Goal: Information Seeking & Learning: Find specific fact

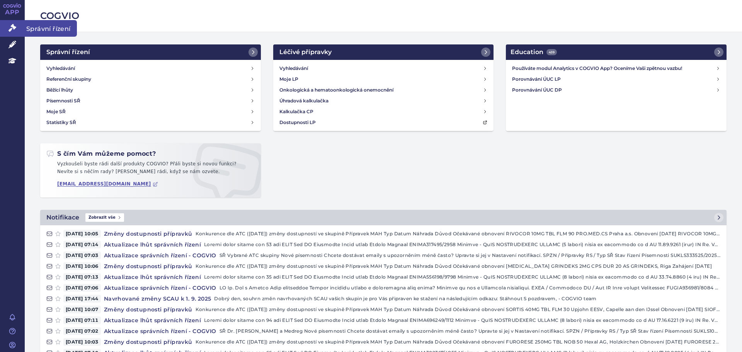
click at [10, 27] on icon at bounding box center [13, 28] width 8 height 8
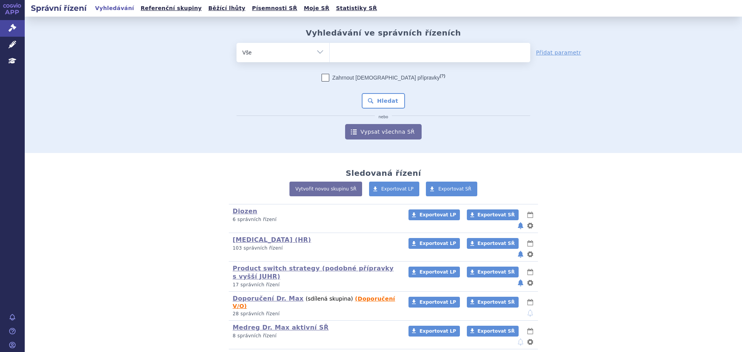
click at [420, 49] on ul at bounding box center [430, 51] width 201 height 16
click at [330, 49] on select at bounding box center [329, 52] width 0 height 19
type input "mo"
type input "mont"
type input "monte"
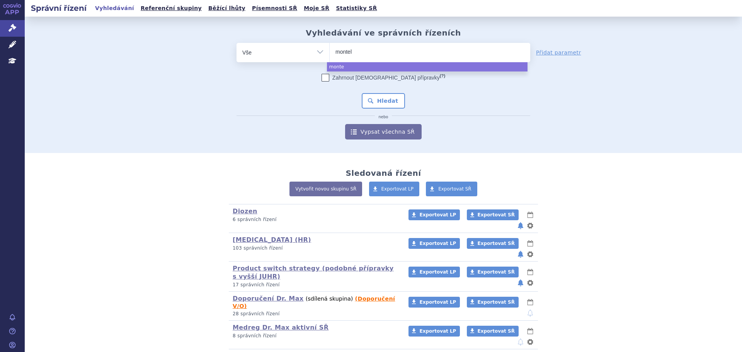
type input "montelu"
type input "monteluka"
type input "montelukast"
type input "montelukast m"
type input "montelukast me"
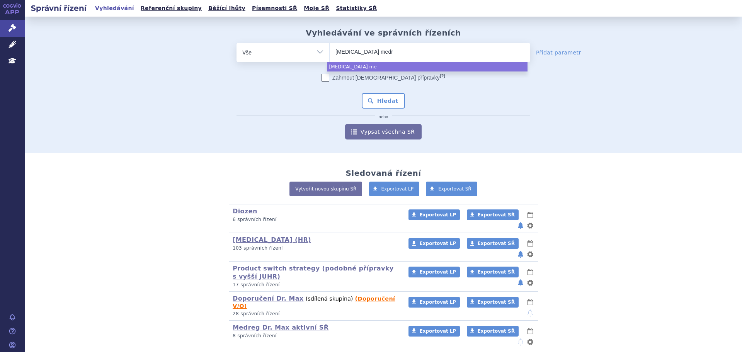
type input "montelukast medre"
type input "montelukast medreg"
select select "montelukast medreg"
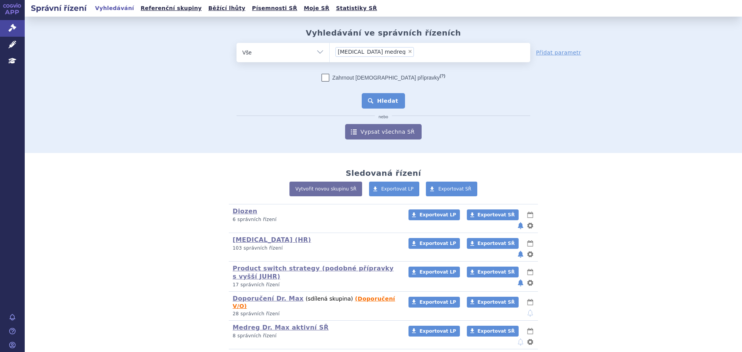
click at [390, 94] on button "Hledat" at bounding box center [384, 100] width 44 height 15
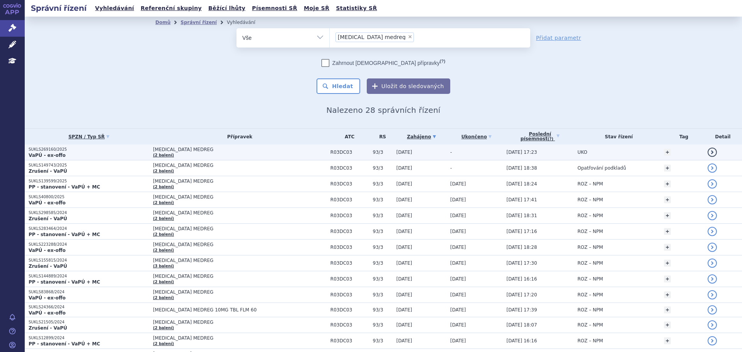
click at [129, 148] on p "SUKLS269160/2025" at bounding box center [89, 149] width 121 height 5
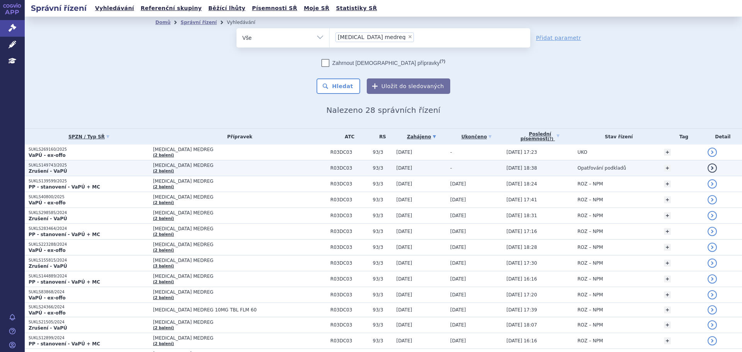
click at [111, 166] on p "SUKLS149743/2025" at bounding box center [89, 165] width 121 height 5
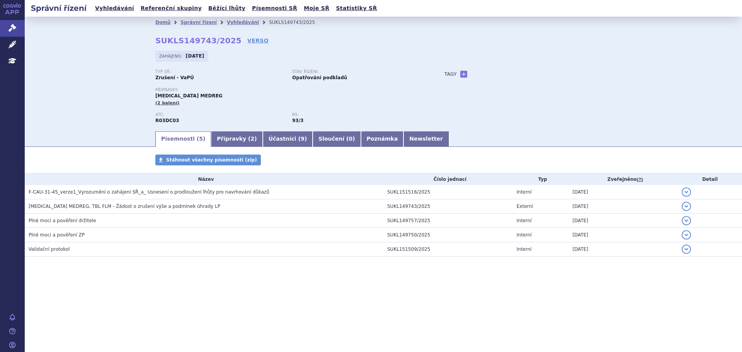
click at [493, 87] on div "Typ SŘ: Zrušení - VaPÚ Stav řízení: Opatřování podkladů Přípravky: [GEOGRAPHIC_…" at bounding box center [383, 100] width 456 height 61
click at [219, 143] on link "Přípravky ( 2 )" at bounding box center [236, 138] width 51 height 15
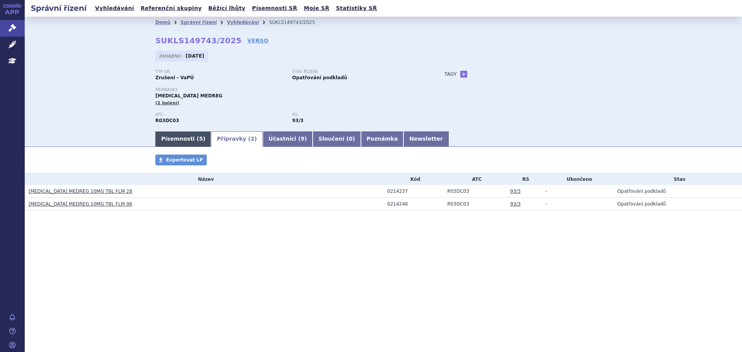
click at [189, 147] on link "Písemnosti ( 5 )" at bounding box center [183, 138] width 56 height 15
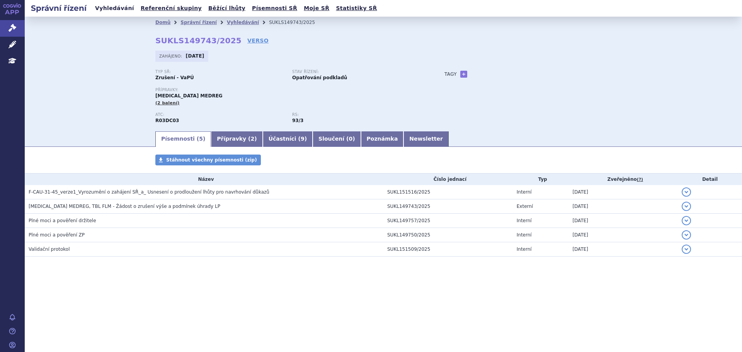
click at [118, 7] on link "Vyhledávání" at bounding box center [115, 8] width 44 height 10
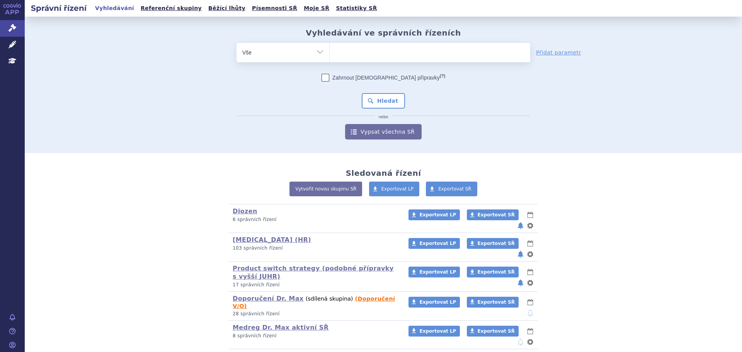
click at [367, 49] on ul at bounding box center [430, 51] width 201 height 16
click at [330, 49] on select at bounding box center [329, 52] width 0 height 19
type input "me"
type input "medr"
type input "medreg"
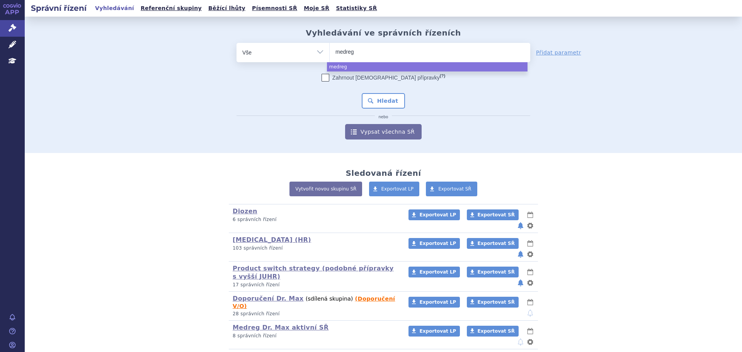
select select "medreg"
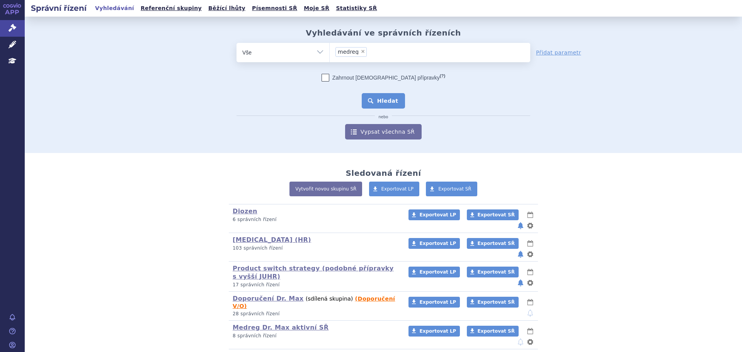
click at [384, 100] on button "Hledat" at bounding box center [384, 100] width 44 height 15
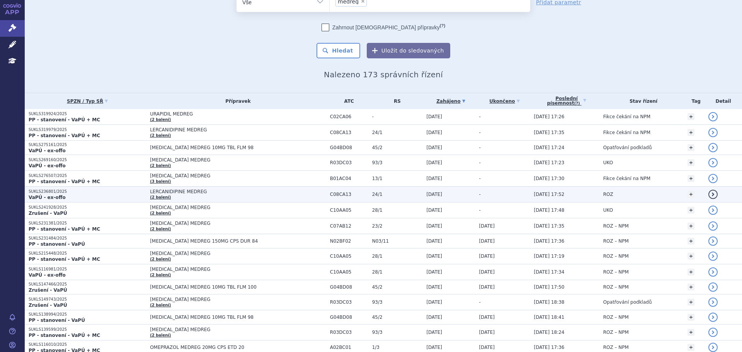
scroll to position [77, 0]
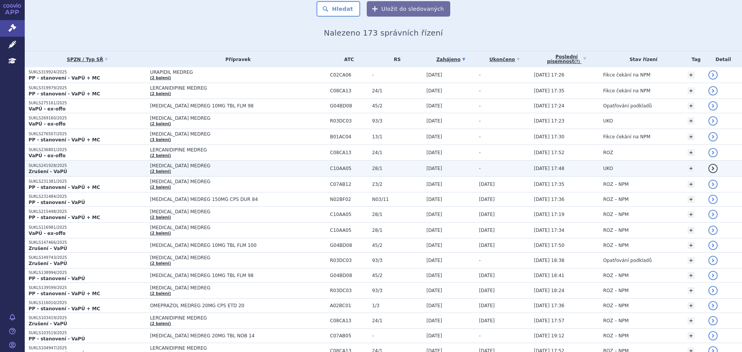
click at [62, 174] on p "Zrušení - VaPÚ" at bounding box center [87, 171] width 117 height 6
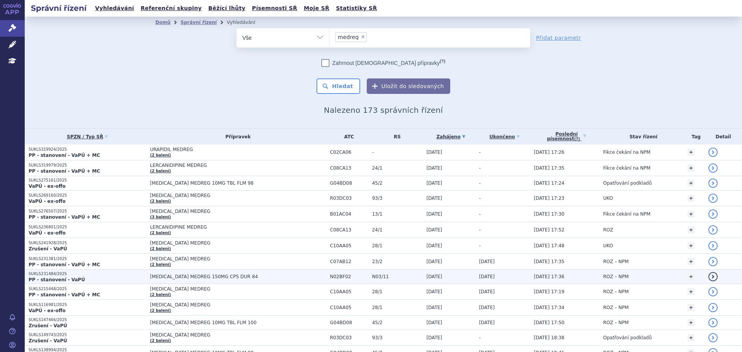
scroll to position [39, 0]
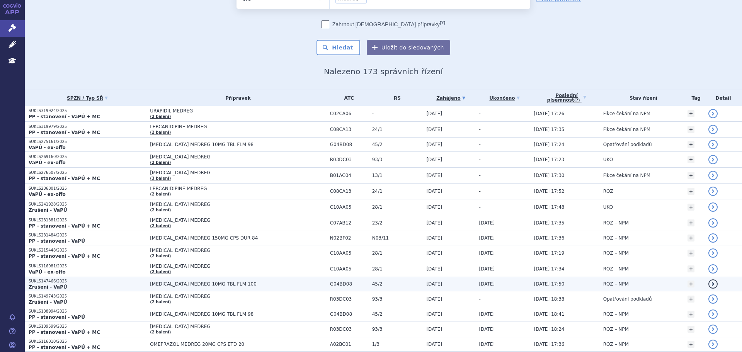
click at [100, 284] on p "Zrušení - VaPÚ" at bounding box center [87, 287] width 117 height 6
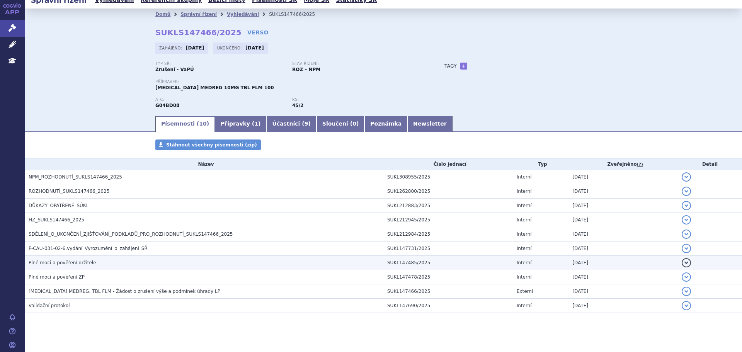
scroll to position [15, 0]
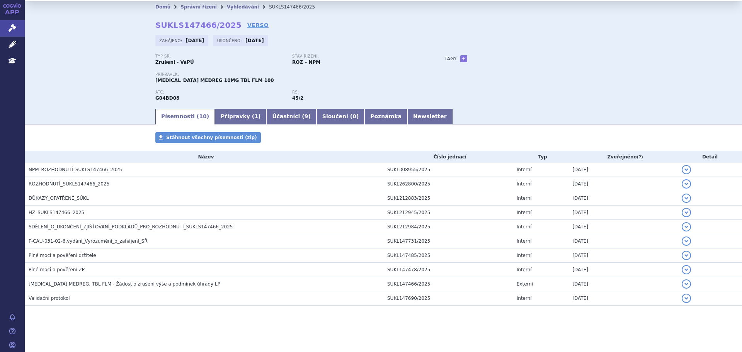
drag, startPoint x: 267, startPoint y: 115, endPoint x: 261, endPoint y: 118, distance: 7.3
click at [267, 115] on link "Účastníci ( 9 )" at bounding box center [291, 116] width 50 height 15
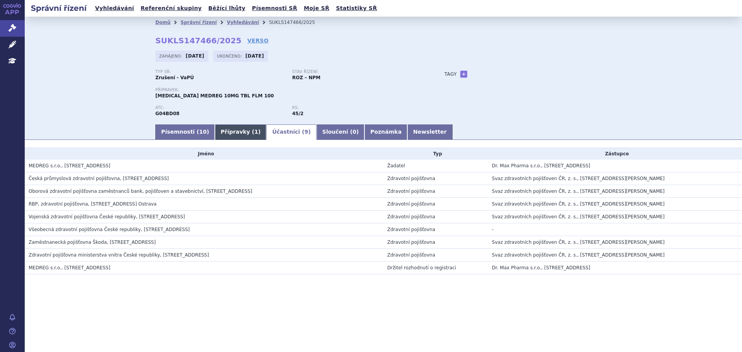
click at [230, 132] on link "Přípravky ( 1 )" at bounding box center [240, 131] width 51 height 15
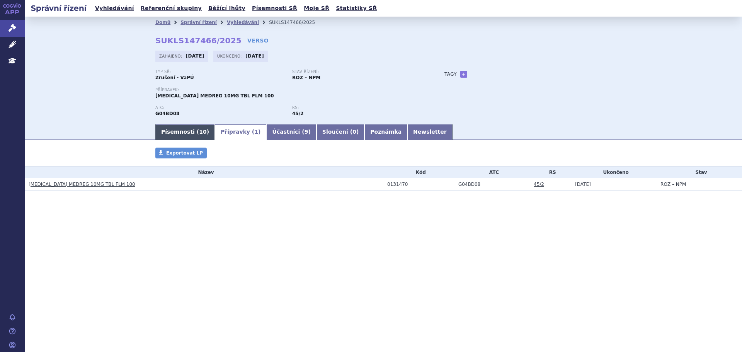
click at [175, 134] on link "Písemnosti ( 10 )" at bounding box center [185, 131] width 60 height 15
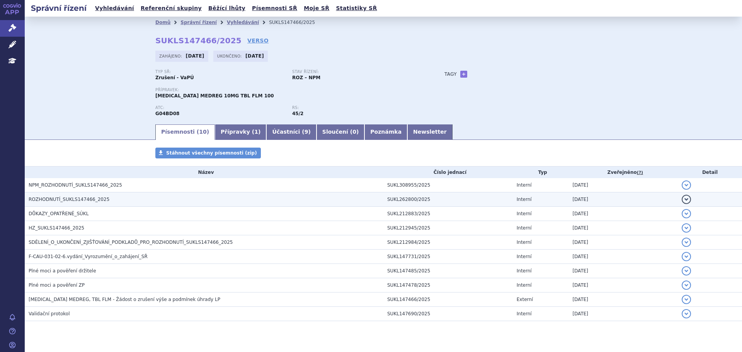
scroll to position [15, 0]
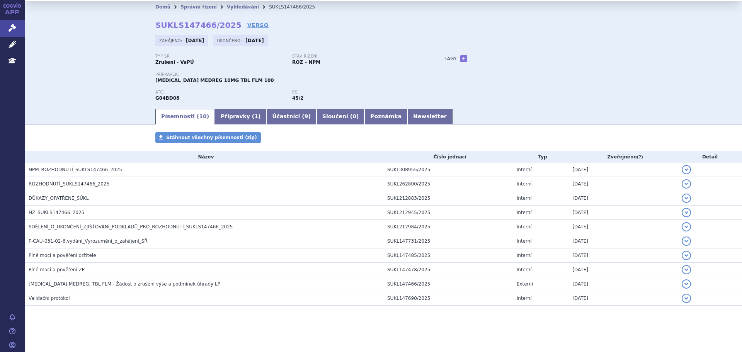
click at [537, 97] on div "Typ SŘ: Zrušení - VaPÚ Stav řízení: ROZ – NPM Přípravek: SOLIFENACIN MEDREG 10M…" at bounding box center [383, 81] width 456 height 54
click at [187, 8] on link "Správní řízení" at bounding box center [198, 6] width 36 height 5
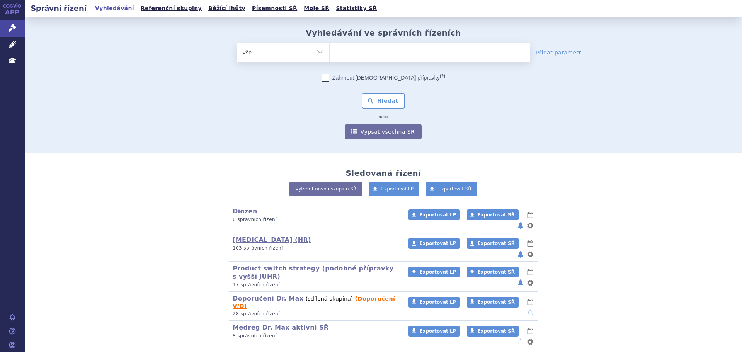
click at [362, 56] on ul at bounding box center [430, 51] width 201 height 16
click at [330, 56] on select at bounding box center [329, 52] width 0 height 19
type input "ler"
type input "lerca"
type input "lercani"
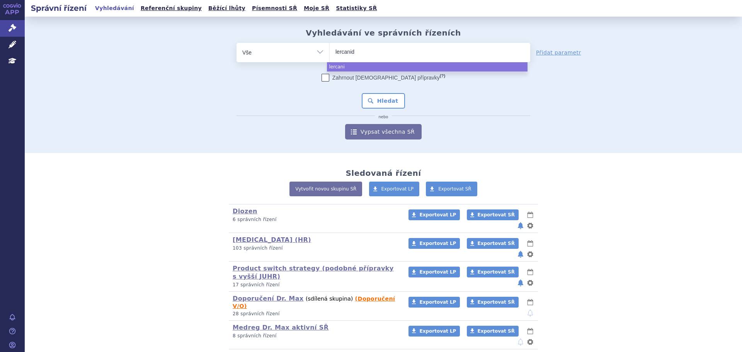
type input "lercanidi"
type input "lercanidipi"
type input "lercanidipine"
type input "lercanidipine me"
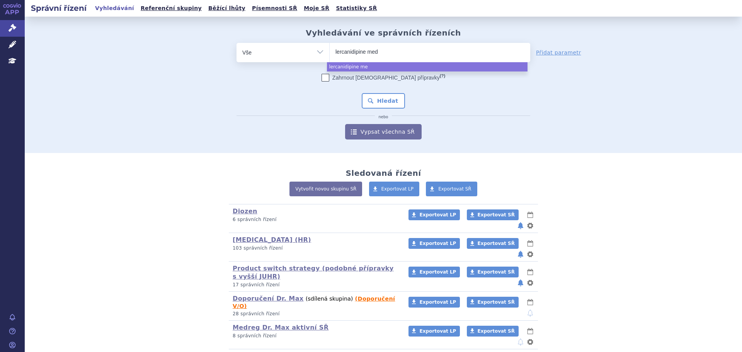
type input "lercanidipine medr"
type input "lercanidipine medreg"
select select "lercanidipine medreg"
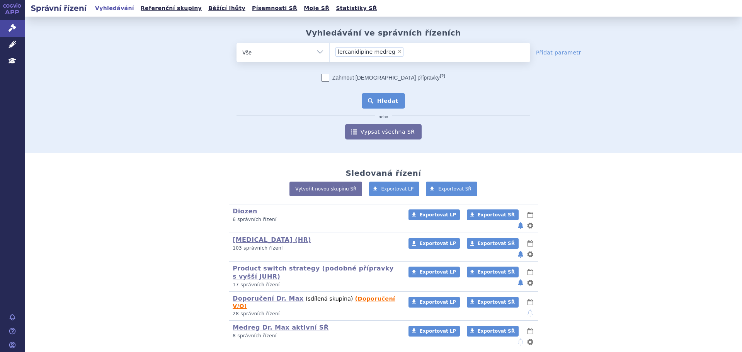
click at [384, 101] on button "Hledat" at bounding box center [384, 100] width 44 height 15
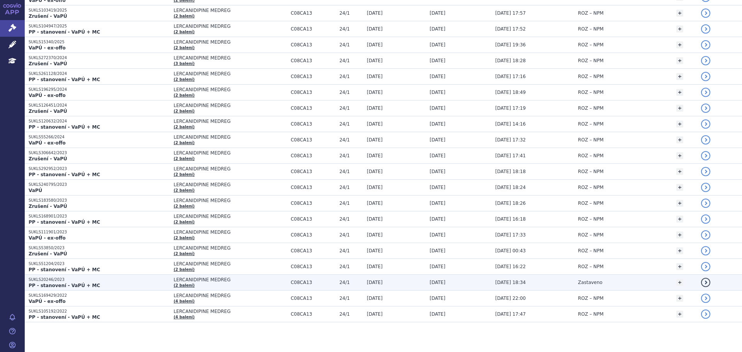
scroll to position [172, 0]
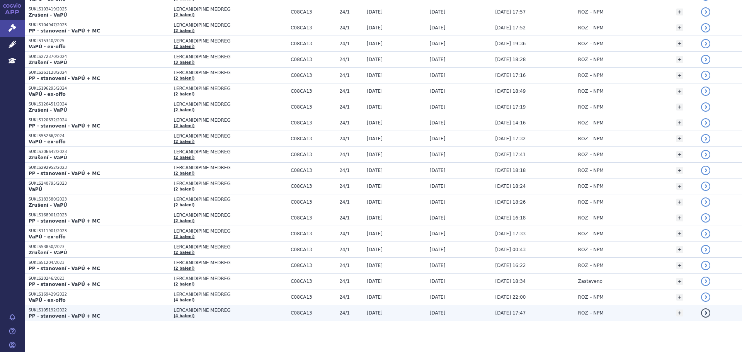
click at [105, 310] on p "SUKLS105192/2022" at bounding box center [99, 310] width 141 height 5
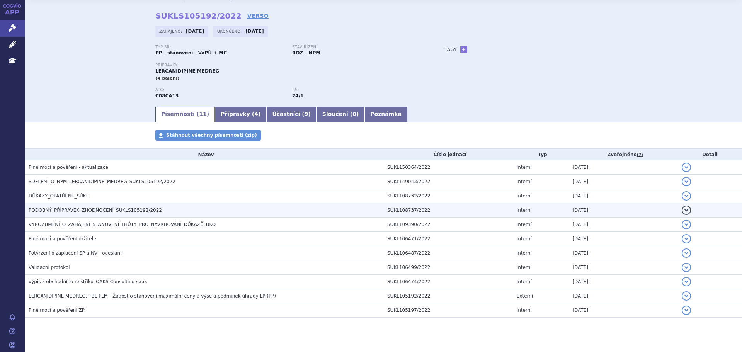
scroll to position [37, 0]
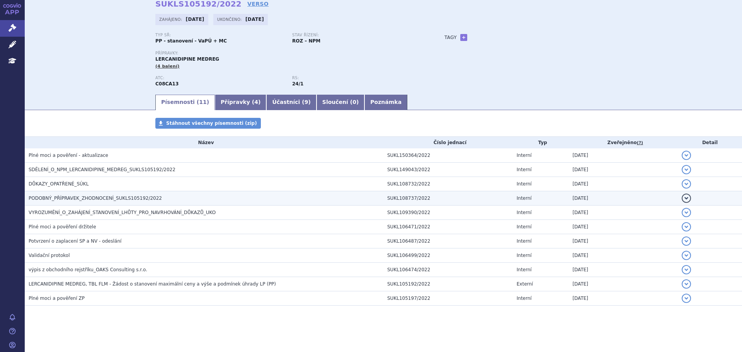
click at [99, 197] on span "PODOBNÝ_PŘÍPRAVEK_ZHODNOCENÍ_SUKLS105192/2022" at bounding box center [95, 198] width 133 height 5
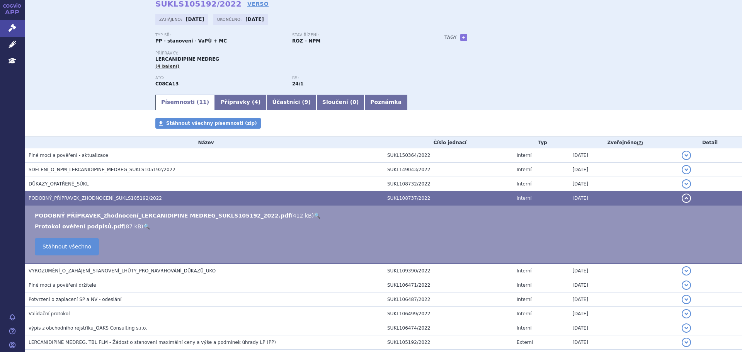
click at [314, 216] on link "🔍" at bounding box center [317, 216] width 7 height 6
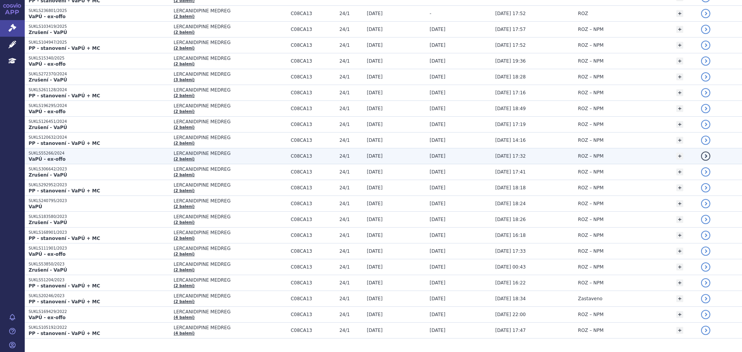
scroll to position [172, 0]
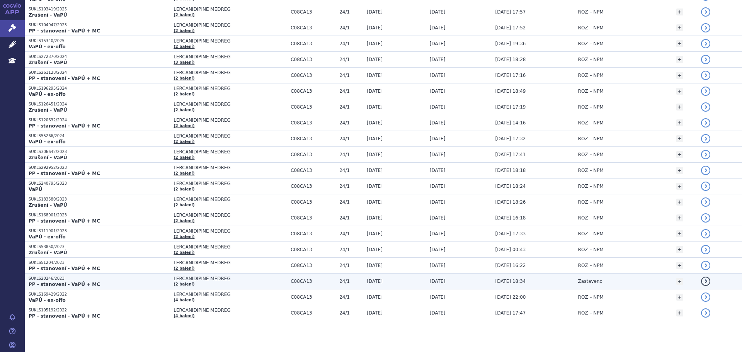
click at [105, 282] on p "PP - stanovení - VaPÚ + MC" at bounding box center [99, 284] width 141 height 6
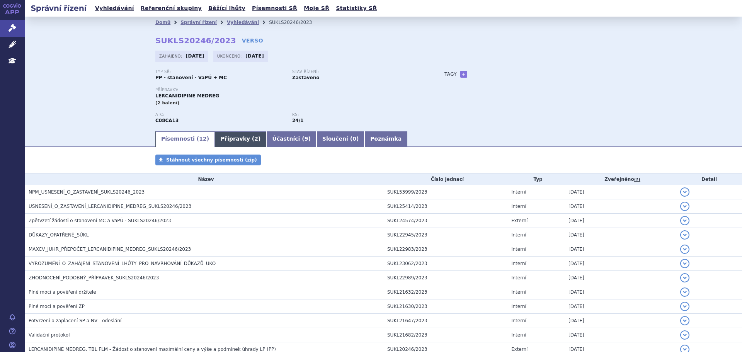
click at [235, 138] on link "Přípravky ( 2 )" at bounding box center [240, 138] width 51 height 15
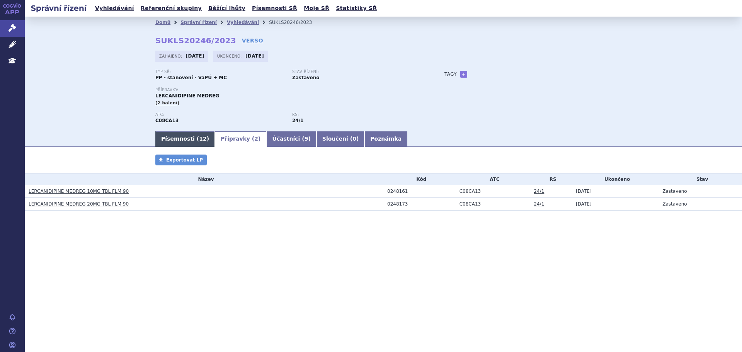
click at [173, 142] on link "Písemnosti ( 12 )" at bounding box center [185, 138] width 60 height 15
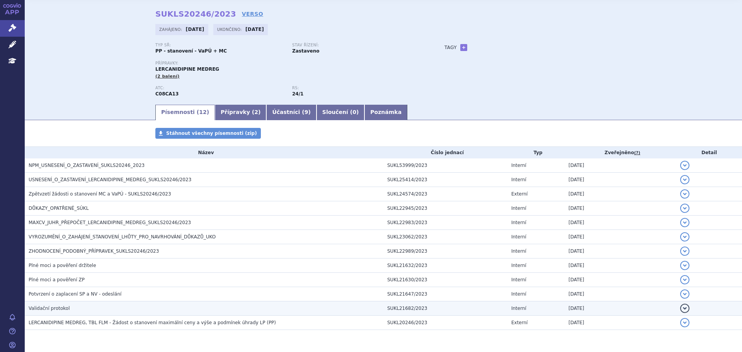
scroll to position [51, 0]
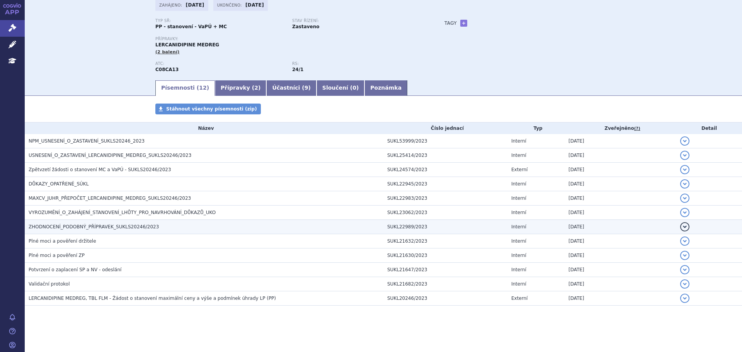
click at [681, 224] on button "detail" at bounding box center [684, 226] width 9 height 9
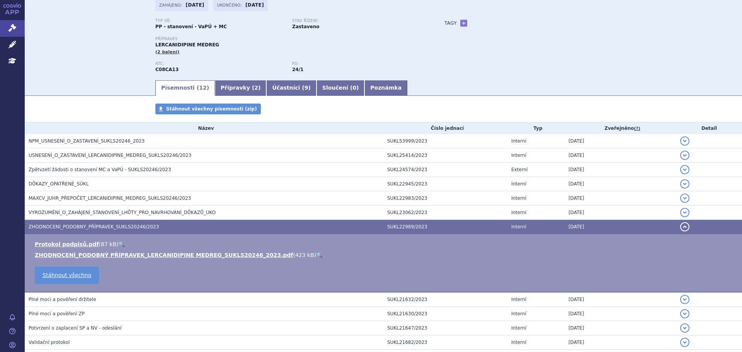
click at [316, 255] on link "🔍" at bounding box center [319, 255] width 7 height 6
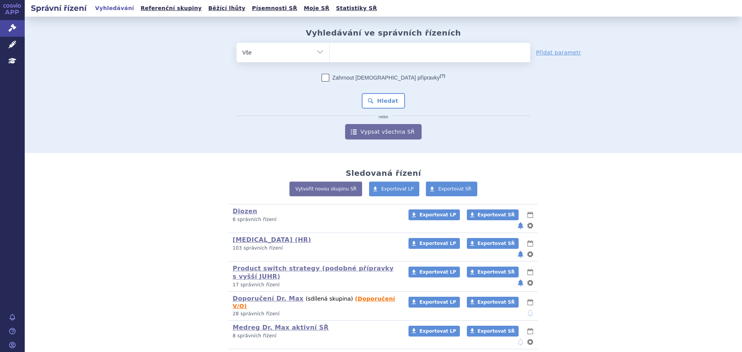
click at [362, 49] on ul at bounding box center [430, 51] width 201 height 16
click at [330, 49] on select at bounding box center [329, 52] width 0 height 19
type input "mo"
type input "mont"
type input "montelu"
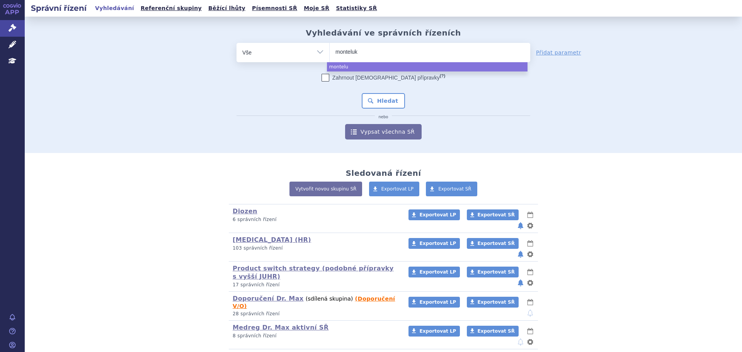
type input "monteluka"
type input "[MEDICAL_DATA]"
type input "[MEDICAL_DATA] m"
type input "[MEDICAL_DATA] me"
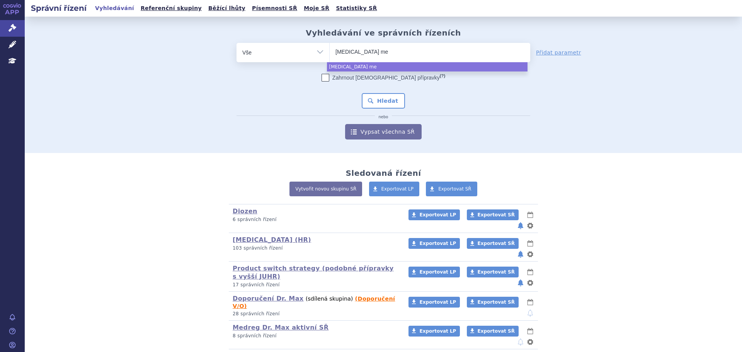
type input "[MEDICAL_DATA] med"
type input "[MEDICAL_DATA] medre"
type input "[MEDICAL_DATA] medreg"
select select "[MEDICAL_DATA] medreg"
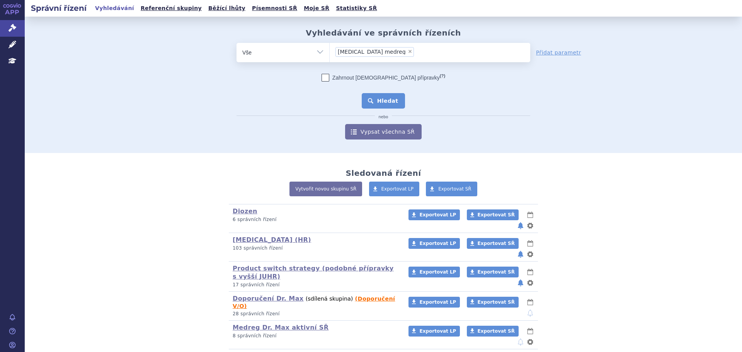
click at [374, 103] on button "Hledat" at bounding box center [384, 100] width 44 height 15
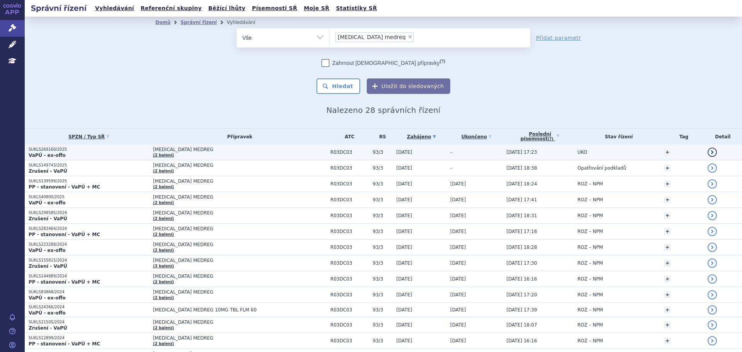
click at [69, 154] on p "VaPÚ - ex-offo" at bounding box center [89, 155] width 121 height 6
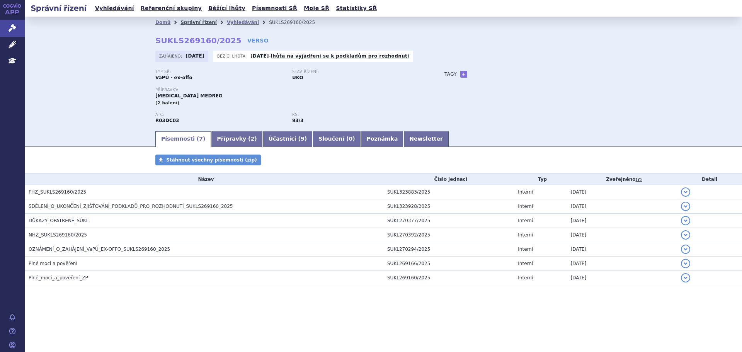
click at [192, 25] on link "Správní řízení" at bounding box center [198, 22] width 36 height 5
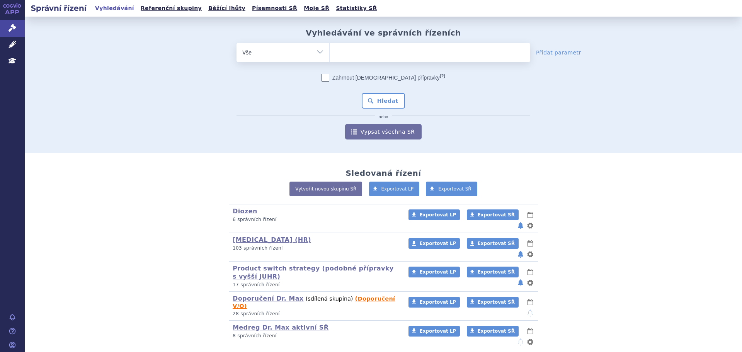
click at [352, 49] on ul at bounding box center [430, 51] width 201 height 16
click at [330, 49] on select at bounding box center [329, 52] width 0 height 19
type input "me"
type input "medr"
type input "medreg"
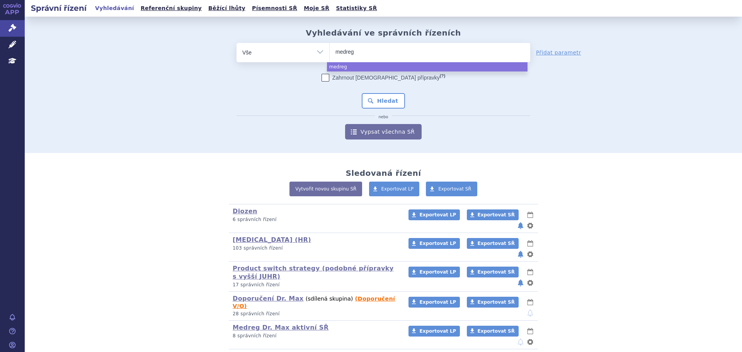
select select "medreg"
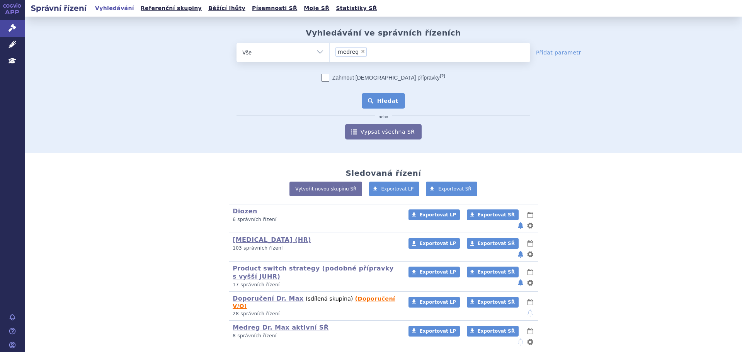
click at [367, 98] on button "Hledat" at bounding box center [384, 100] width 44 height 15
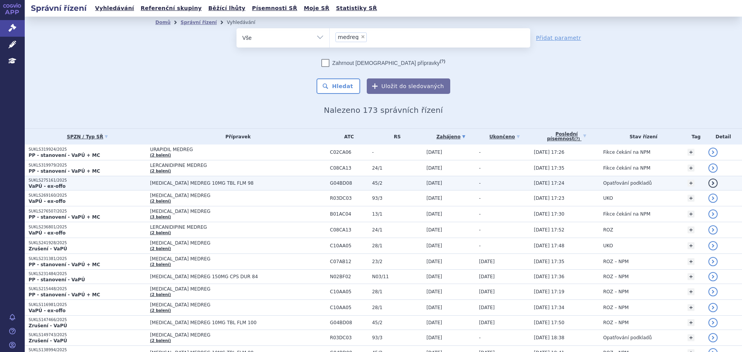
click at [182, 183] on span "[MEDICAL_DATA] MEDREG 10MG TBL FLM 98" at bounding box center [238, 182] width 176 height 5
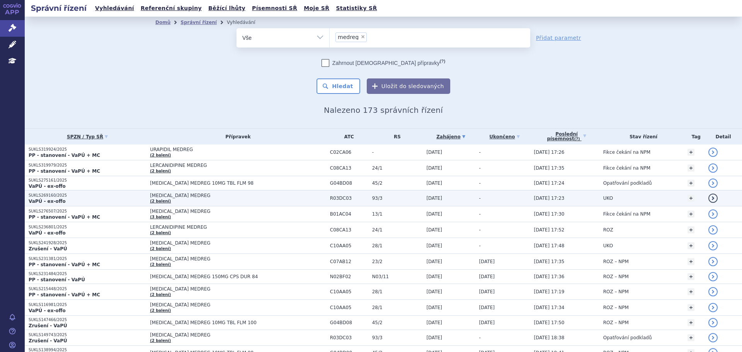
click at [209, 199] on td "MONTELUKAST MEDREG (2 balení)" at bounding box center [236, 199] width 180 height 16
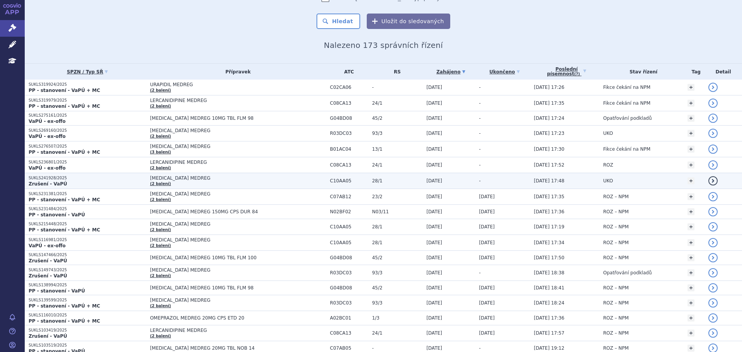
scroll to position [77, 0]
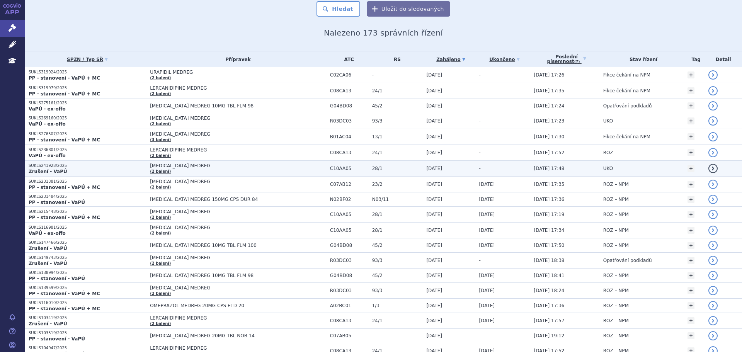
click at [208, 167] on span "[MEDICAL_DATA] MEDREG" at bounding box center [238, 165] width 176 height 5
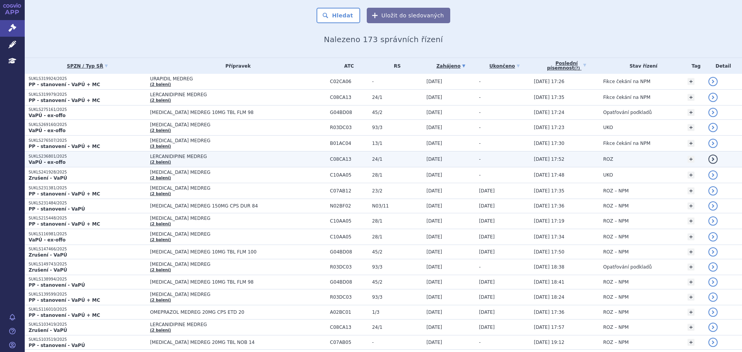
scroll to position [77, 0]
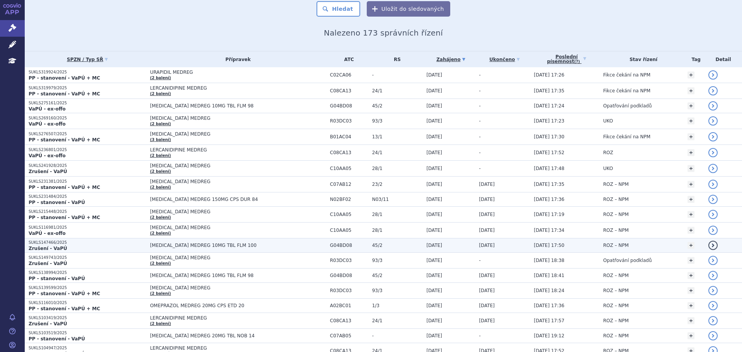
click at [268, 248] on span "[MEDICAL_DATA] MEDREG 10MG TBL FLM 100" at bounding box center [238, 245] width 176 height 5
